Goal: Information Seeking & Learning: Learn about a topic

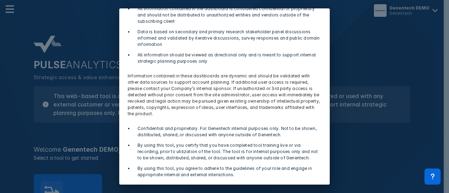
scroll to position [92, 0]
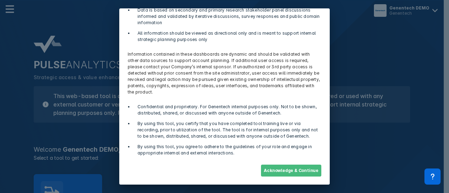
click at [299, 170] on button "Acknowledge & Continue" at bounding box center [291, 171] width 60 height 12
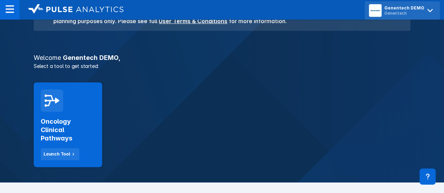
click at [431, 10] on icon at bounding box center [429, 10] width 5 height 3
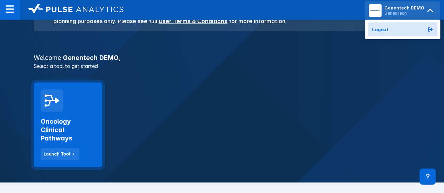
click at [81, 144] on div "Oncology Clinical Pathways Launch Tool" at bounding box center [68, 136] width 54 height 48
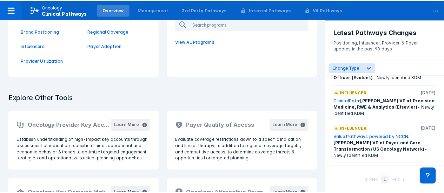
scroll to position [70, 0]
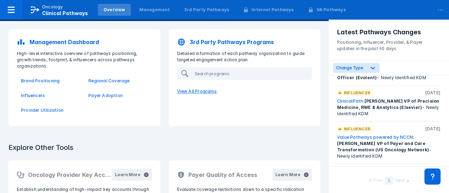
click at [196, 93] on p "View All Programs" at bounding box center [244, 91] width 143 height 15
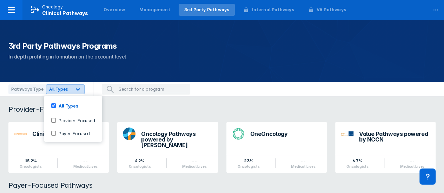
click at [80, 90] on div at bounding box center [78, 89] width 13 height 13
click at [153, 109] on div "Provider-Focused Pathways" at bounding box center [222, 109] width 444 height 8
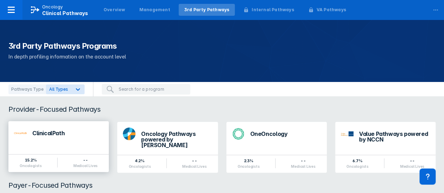
click at [64, 133] on div "ClinicalPath" at bounding box center [67, 133] width 71 height 6
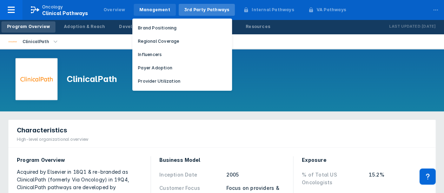
click at [142, 11] on div "Management" at bounding box center [154, 10] width 31 height 6
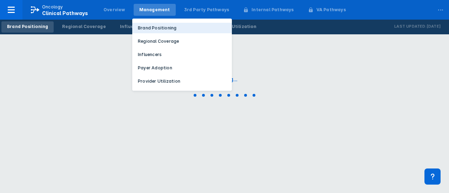
click at [164, 30] on p "Brand Positioning" at bounding box center [157, 28] width 39 height 6
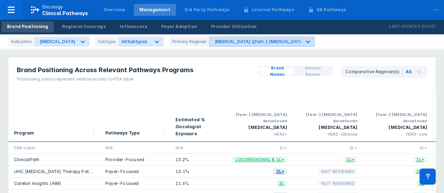
click at [304, 41] on icon at bounding box center [307, 41] width 7 height 7
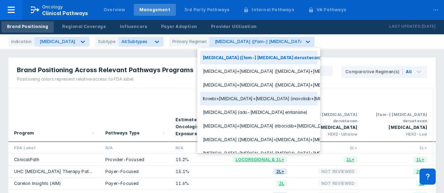
click at [149, 93] on div "Pathways Type" at bounding box center [134, 115] width 59 height 48
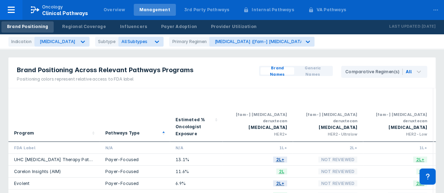
click at [301, 43] on div "Indication [MEDICAL_DATA] Subtype All Subtypes Primary Regimen [MEDICAL_DATA] (…" at bounding box center [163, 42] width 311 height 10
click at [304, 43] on icon at bounding box center [307, 41] width 7 height 7
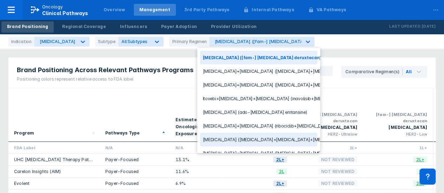
scroll to position [39, 0]
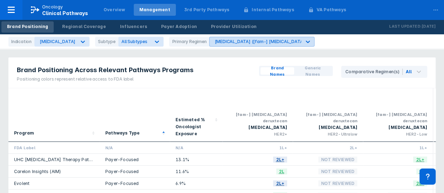
click at [304, 42] on icon at bounding box center [307, 41] width 7 height 7
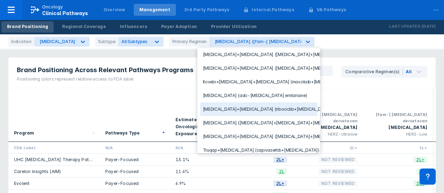
scroll to position [0, 0]
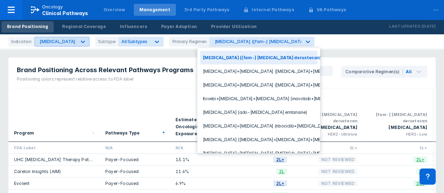
click at [79, 42] on div at bounding box center [82, 41] width 13 height 13
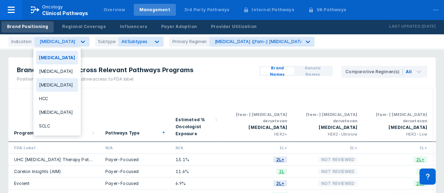
click at [64, 88] on div "[MEDICAL_DATA]" at bounding box center [57, 85] width 42 height 14
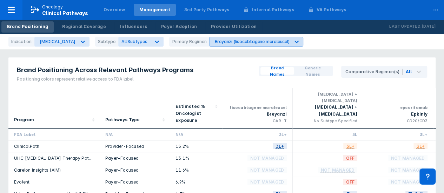
click at [297, 42] on icon at bounding box center [296, 41] width 7 height 7
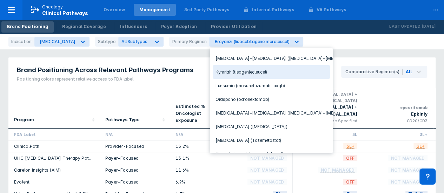
scroll to position [60, 0]
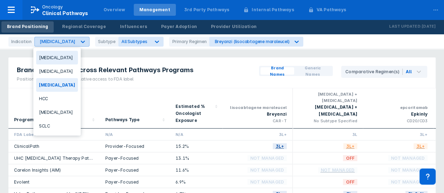
click at [89, 45] on div at bounding box center [82, 41] width 13 height 13
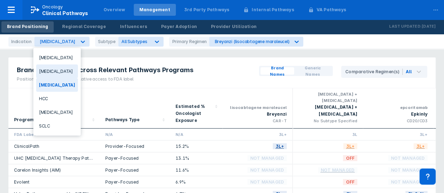
click at [56, 73] on div "[MEDICAL_DATA]" at bounding box center [57, 72] width 42 height 14
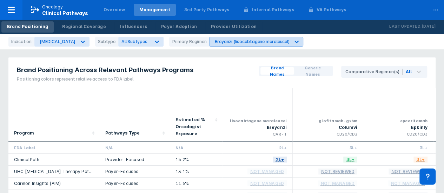
click at [295, 42] on icon at bounding box center [297, 42] width 4 height 2
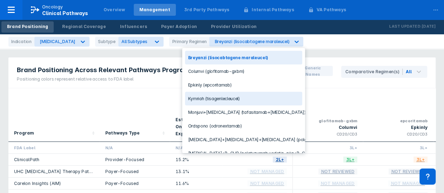
scroll to position [35, 0]
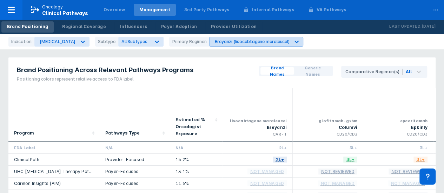
click at [293, 45] on icon at bounding box center [296, 41] width 7 height 7
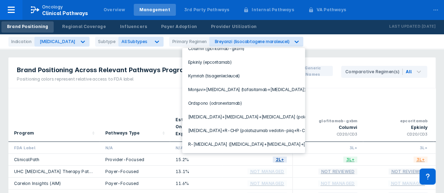
scroll to position [0, 0]
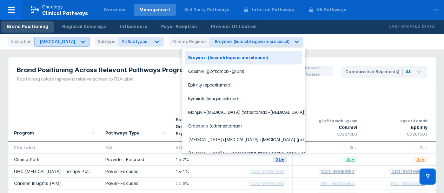
click at [79, 42] on icon at bounding box center [82, 41] width 7 height 7
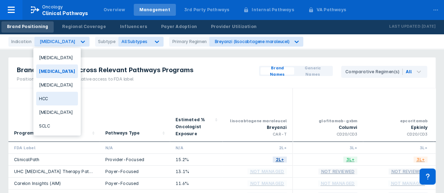
click at [57, 99] on div "HCC" at bounding box center [57, 99] width 42 height 14
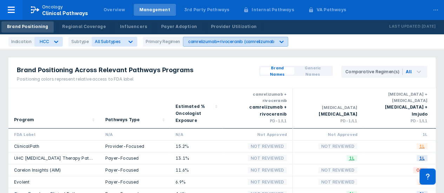
click at [279, 42] on icon at bounding box center [281, 42] width 4 height 2
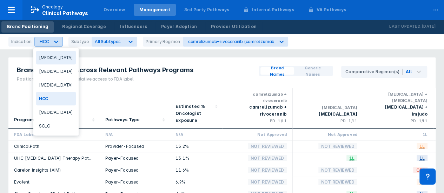
click at [54, 42] on icon at bounding box center [56, 41] width 7 height 7
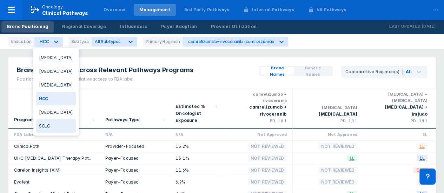
click at [48, 125] on div "SCLC" at bounding box center [56, 126] width 40 height 14
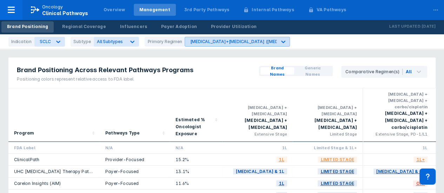
click at [271, 41] on div "[MEDICAL_DATA]+[MEDICAL_DATA] ([MEDICAL_DATA]+[MEDICAL_DATA])" at bounding box center [266, 41] width 153 height 5
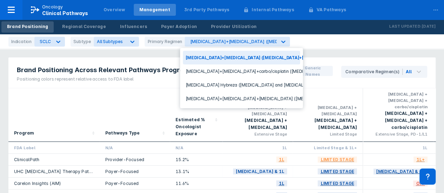
click at [310, 42] on div "Indication SCLC Subtype All Subtypes Primary Regimen 4 results available. Use U…" at bounding box center [222, 41] width 444 height 15
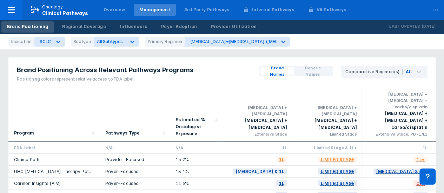
click at [177, 87] on div "Brand Positioning Across Relevant Pathways Programs Positioning colors represen…" at bounding box center [104, 73] width 193 height 31
click at [55, 43] on icon at bounding box center [58, 41] width 7 height 7
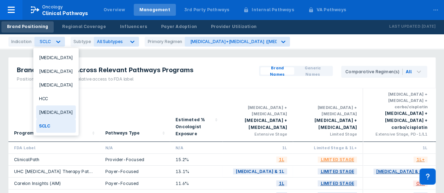
click at [49, 112] on div "[MEDICAL_DATA]" at bounding box center [56, 113] width 40 height 14
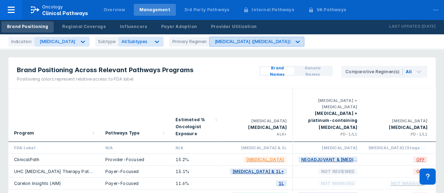
click at [294, 41] on icon at bounding box center [297, 41] width 7 height 7
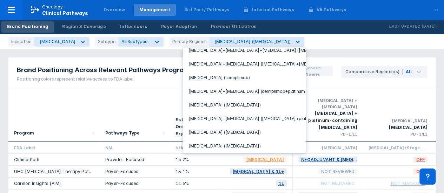
scroll to position [105, 0]
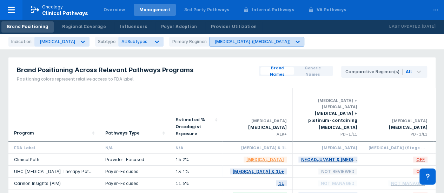
click at [294, 44] on icon at bounding box center [297, 41] width 7 height 7
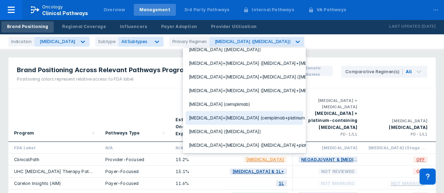
scroll to position [0, 0]
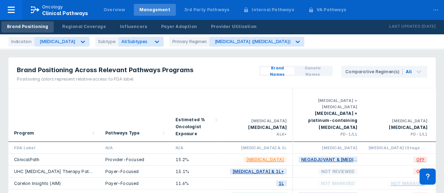
click at [194, 90] on div "Estimated % Oncologist Exposure" at bounding box center [196, 115] width 53 height 54
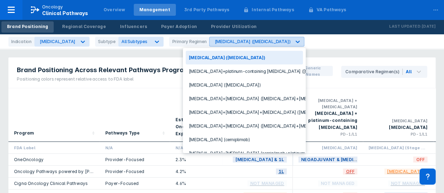
click at [294, 39] on icon at bounding box center [297, 41] width 7 height 7
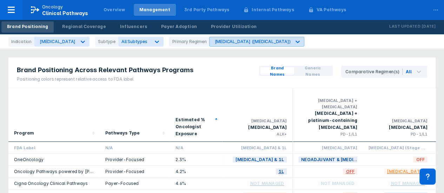
click at [221, 44] on div "[MEDICAL_DATA] ([MEDICAL_DATA])" at bounding box center [252, 41] width 76 height 5
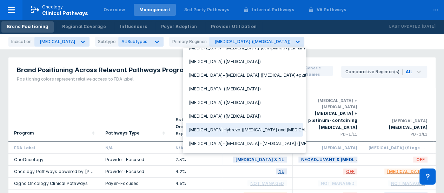
scroll to position [71, 0]
